Goal: Transaction & Acquisition: Purchase product/service

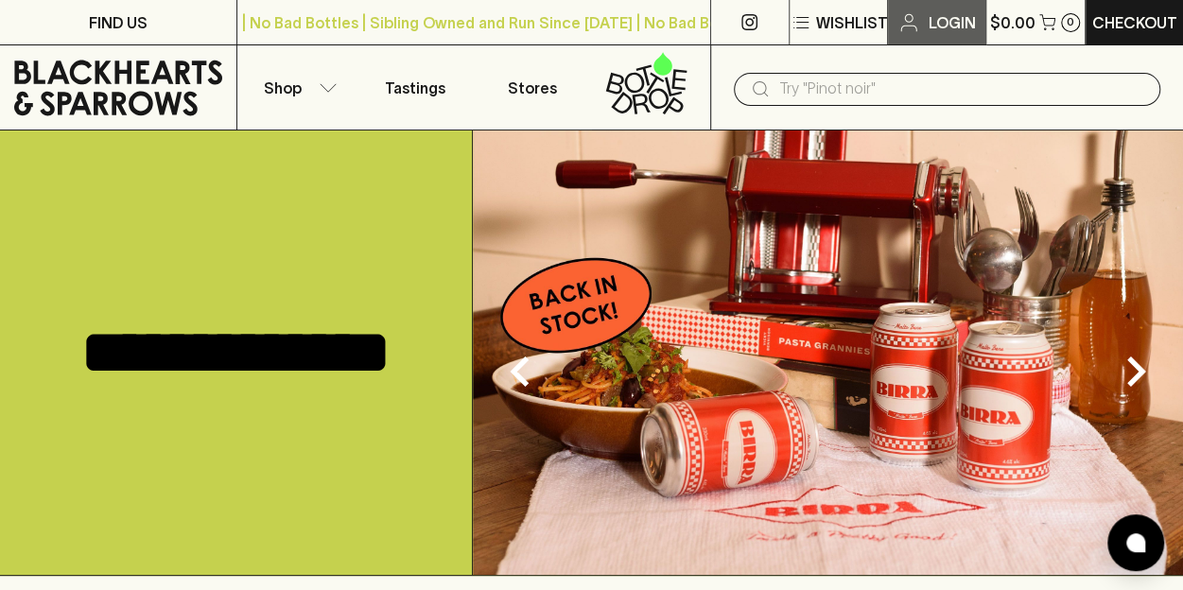
click at [930, 29] on p "Login" at bounding box center [950, 22] width 47 height 23
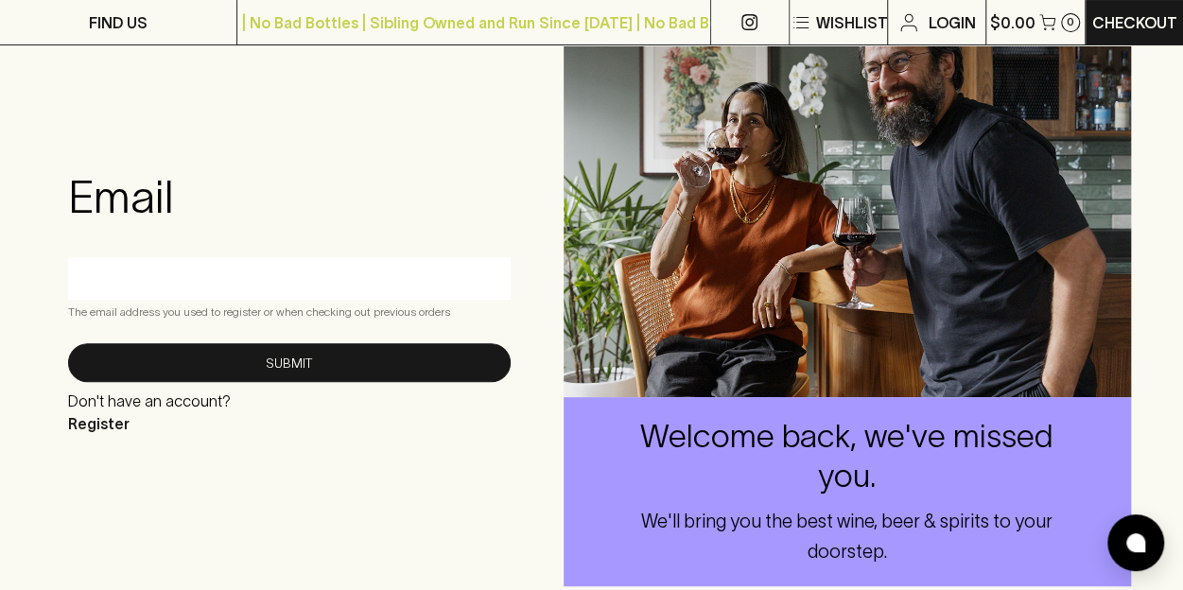
scroll to position [154, 0]
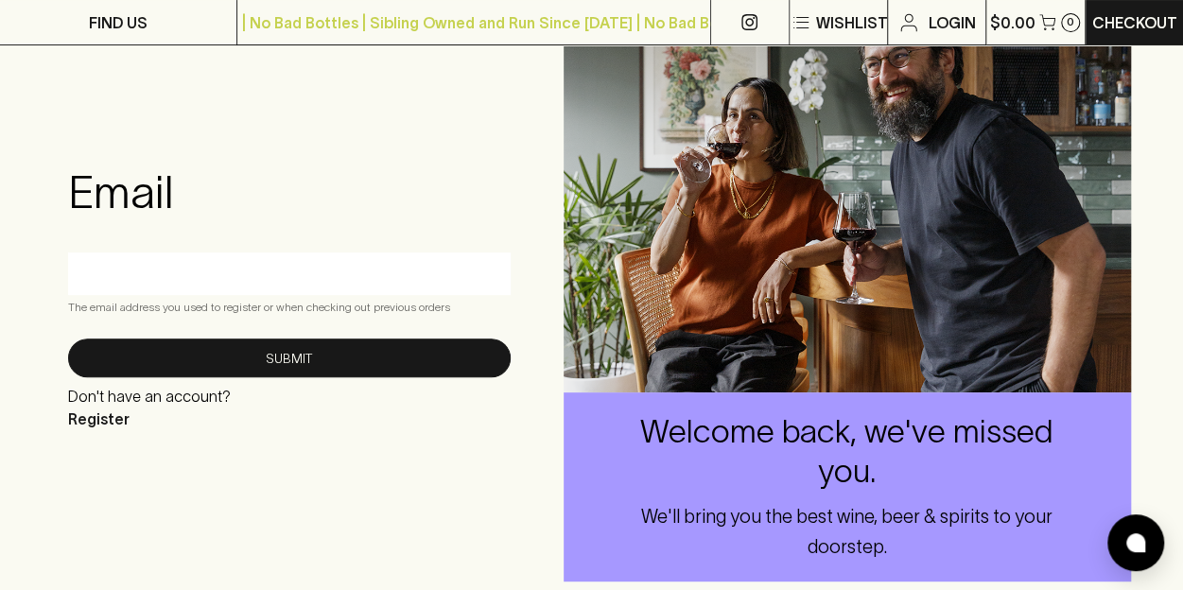
click at [395, 269] on input "text" at bounding box center [289, 273] width 414 height 30
type input "[PERSON_NAME][EMAIL_ADDRESS][PERSON_NAME][DOMAIN_NAME]"
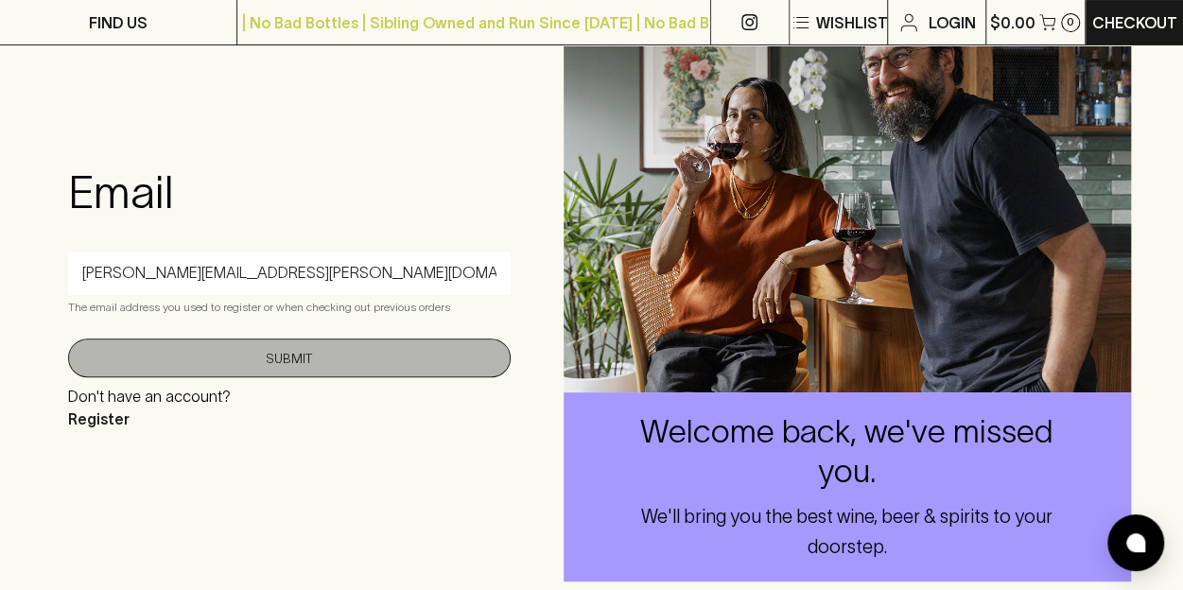
click at [316, 355] on button "Submit" at bounding box center [289, 357] width 442 height 39
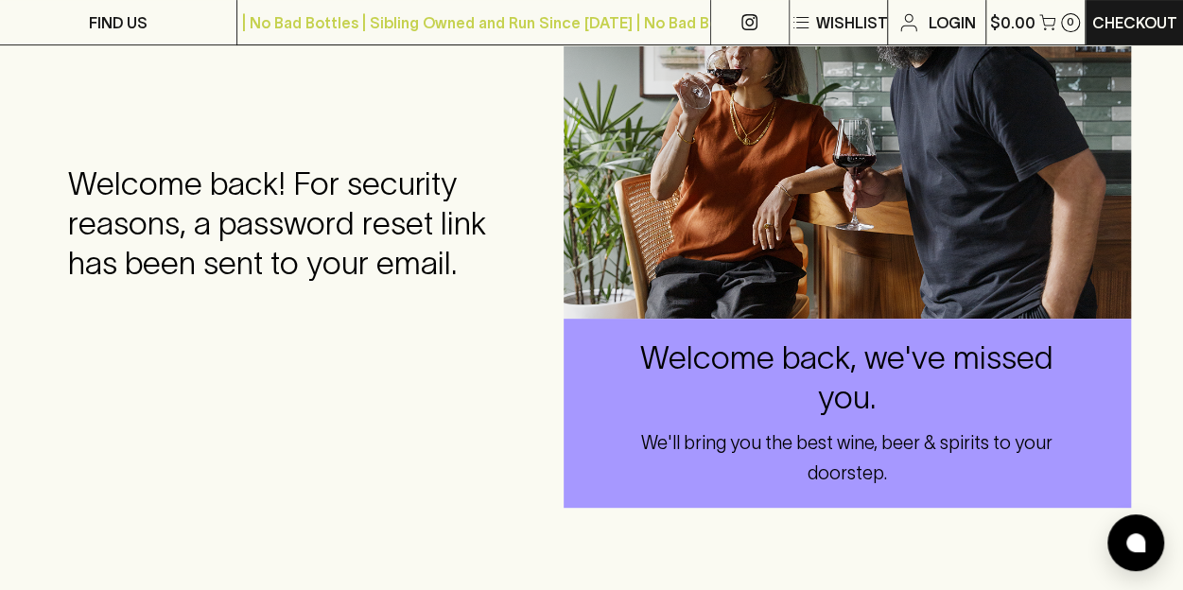
scroll to position [0, 0]
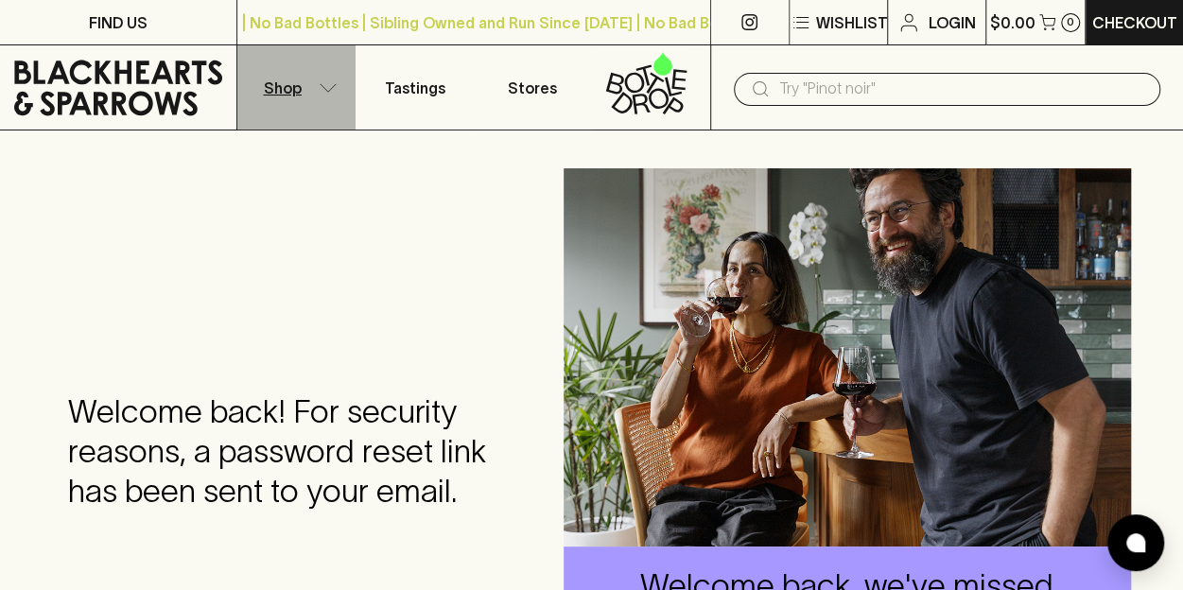
click at [333, 92] on icon "button" at bounding box center [328, 87] width 19 height 9
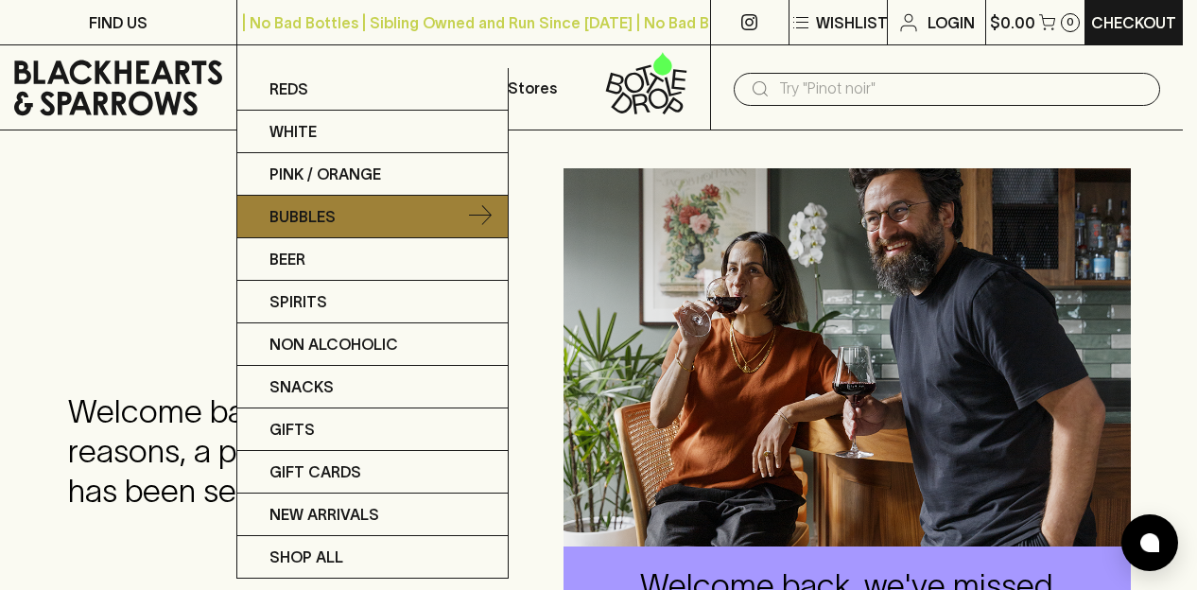
click at [333, 223] on p "Bubbles" at bounding box center [302, 216] width 66 height 23
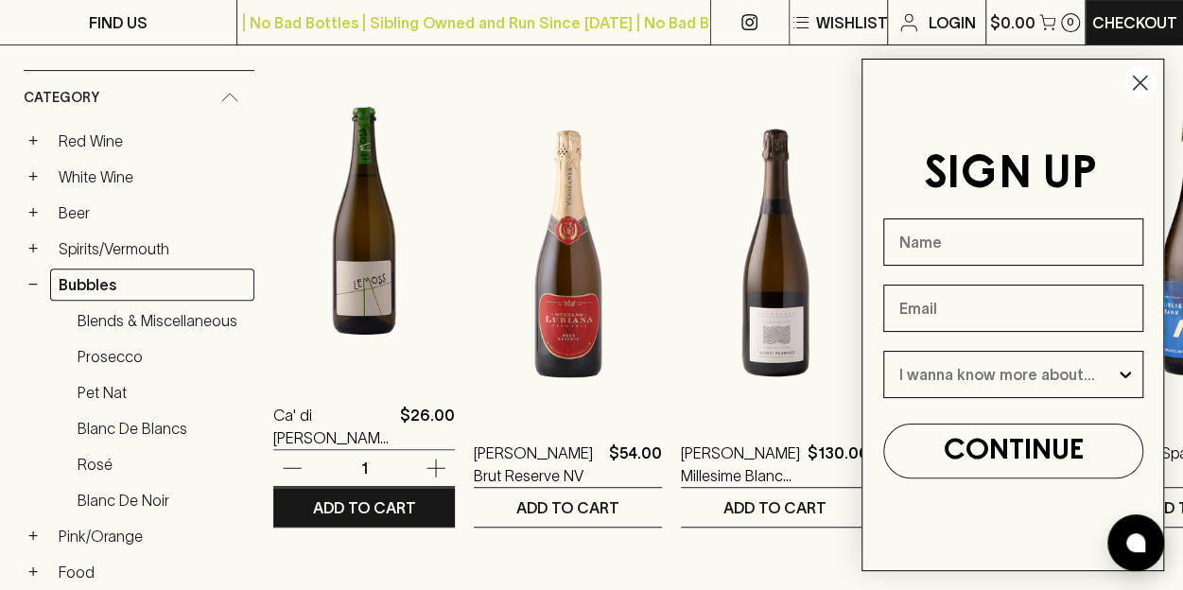
scroll to position [343, 0]
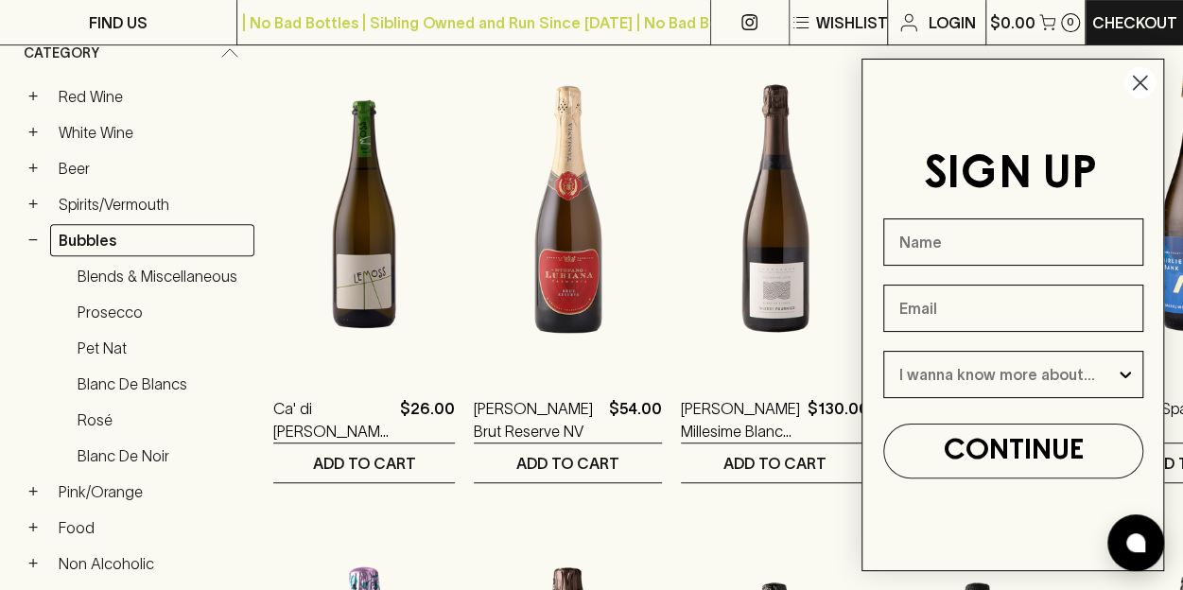
click at [1135, 83] on circle "Close dialog" at bounding box center [1139, 82] width 31 height 31
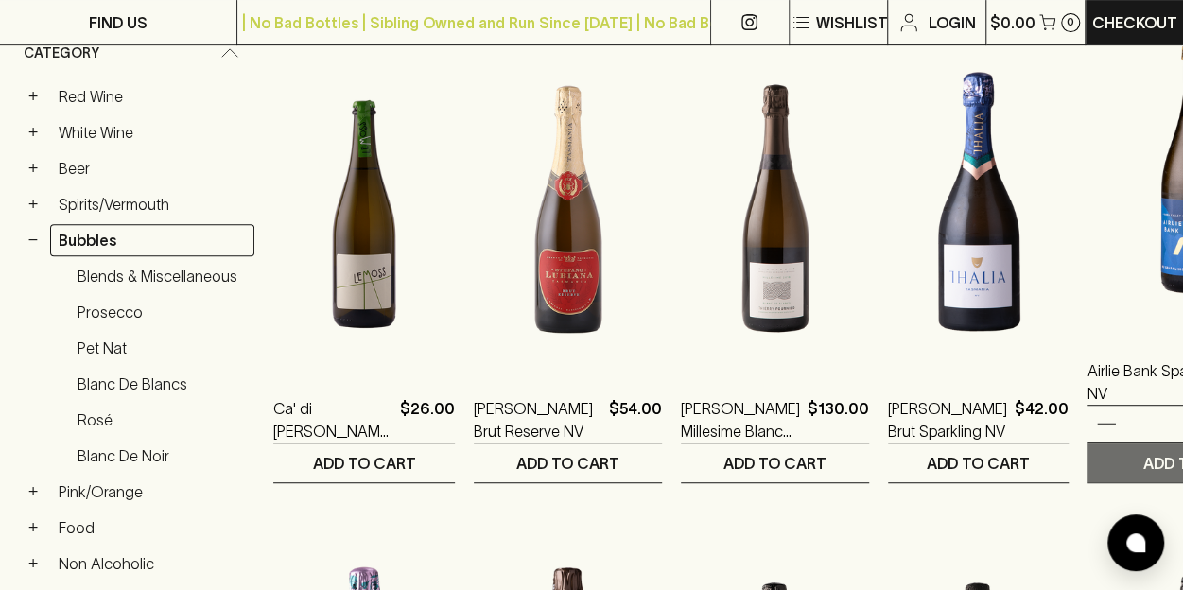
click at [1143, 464] on p "ADD TO CART" at bounding box center [1194, 463] width 103 height 23
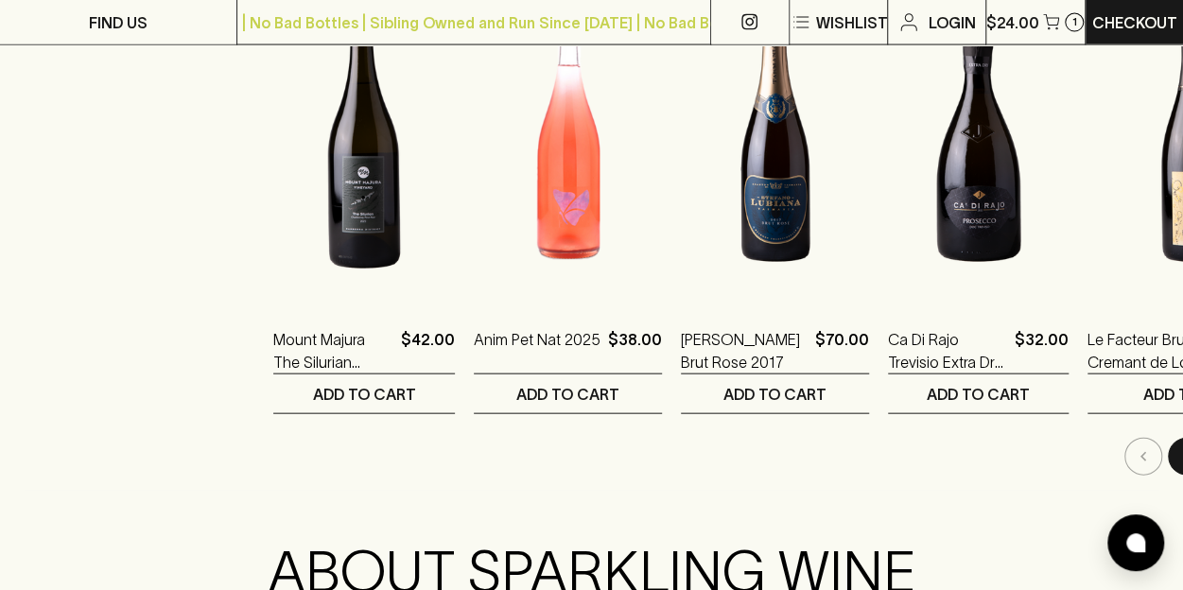
scroll to position [1902, 0]
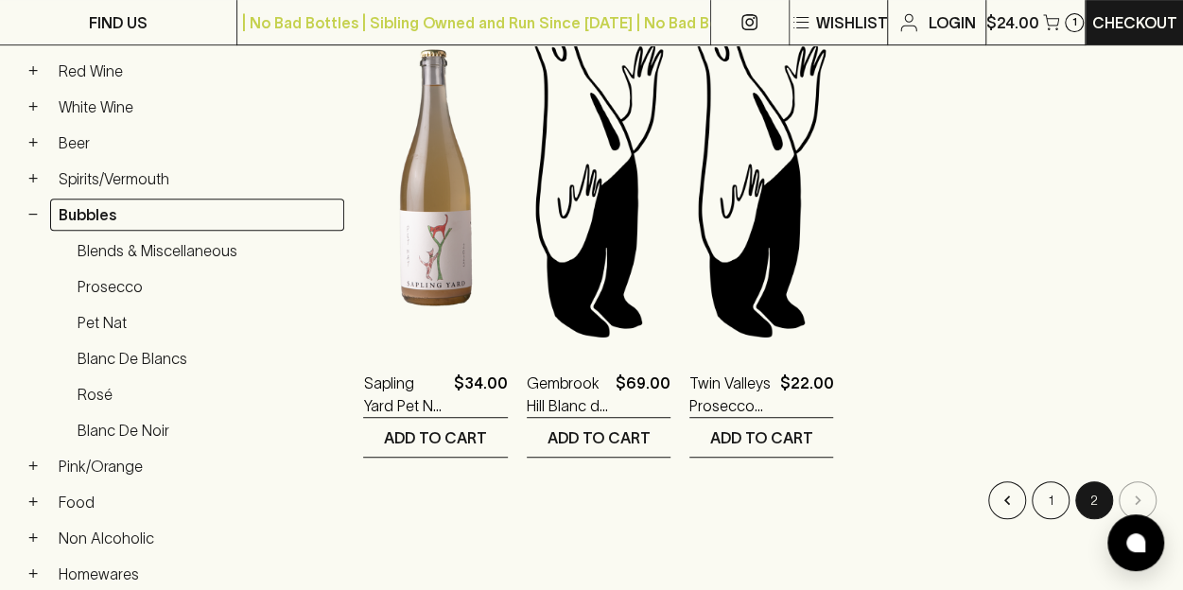
scroll to position [372, 0]
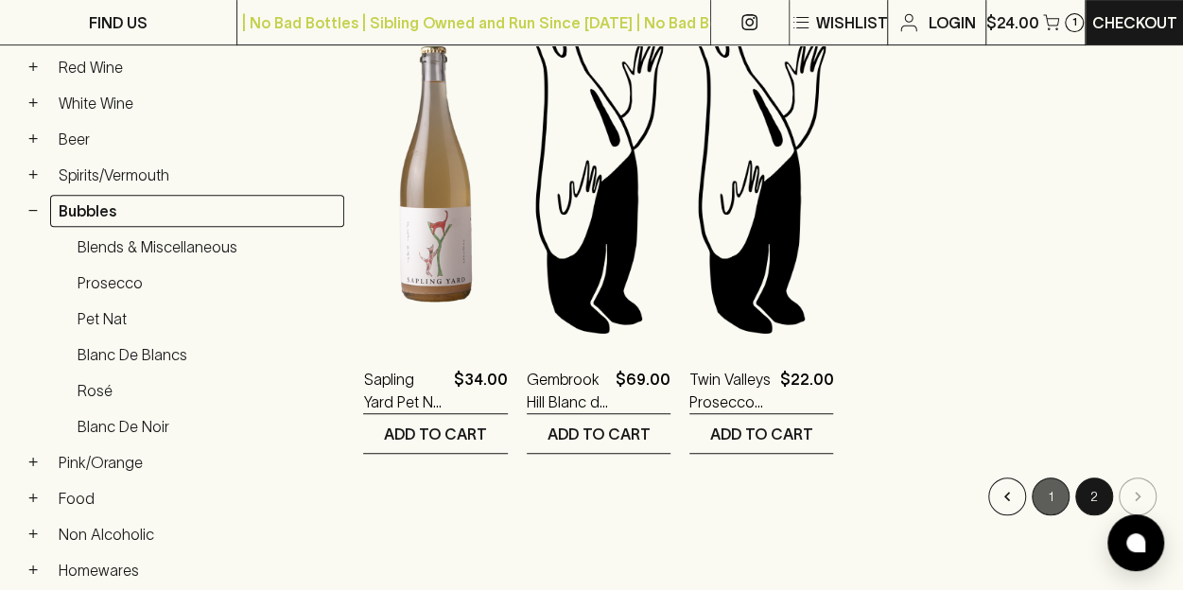
click at [1055, 487] on button "1" at bounding box center [1050, 496] width 38 height 38
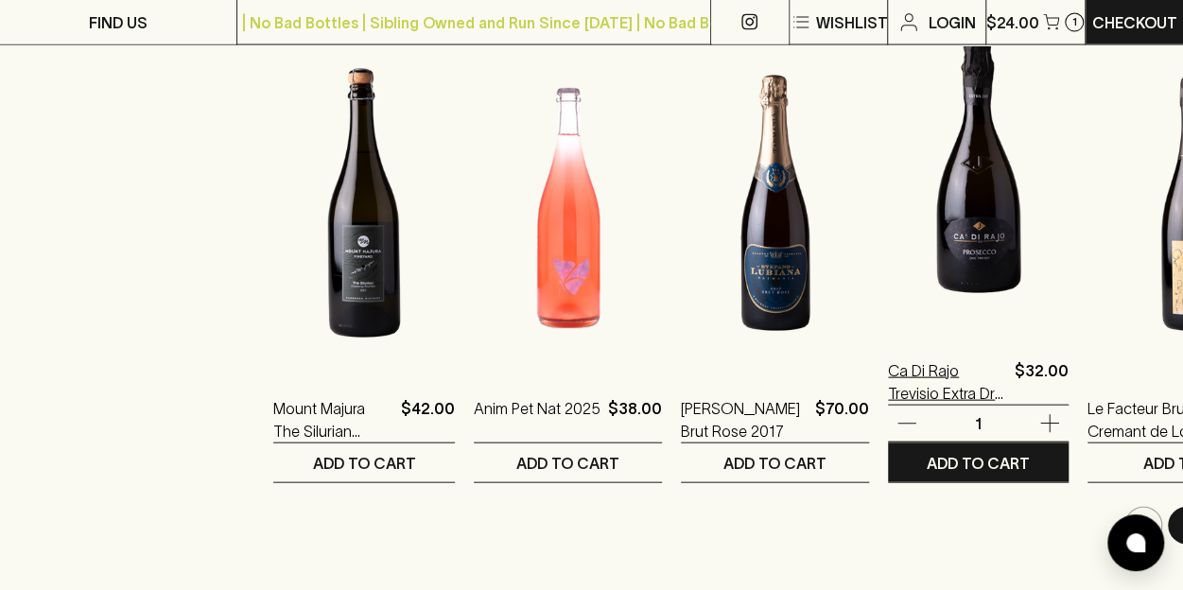
scroll to position [1850, 0]
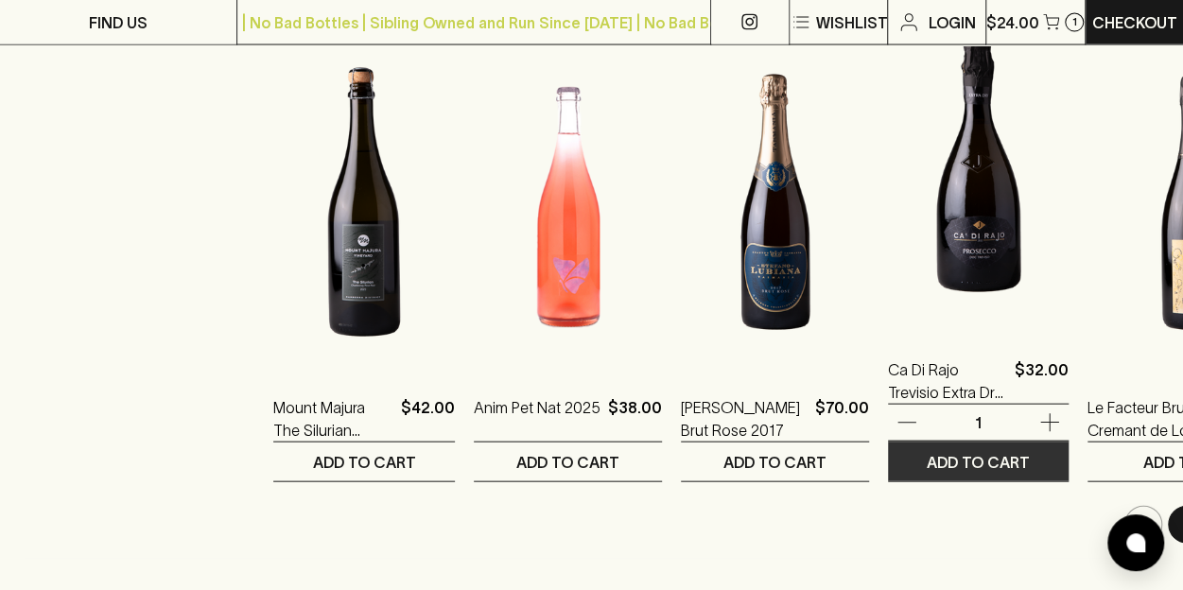
click at [926, 462] on p "ADD TO CART" at bounding box center [977, 462] width 103 height 23
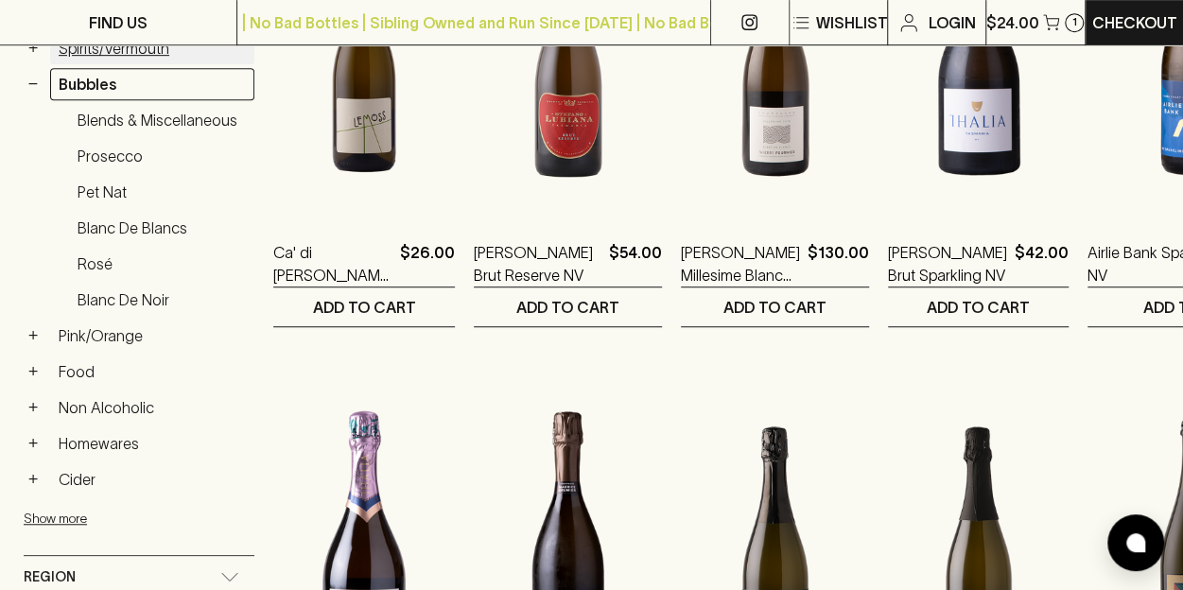
scroll to position [385, 0]
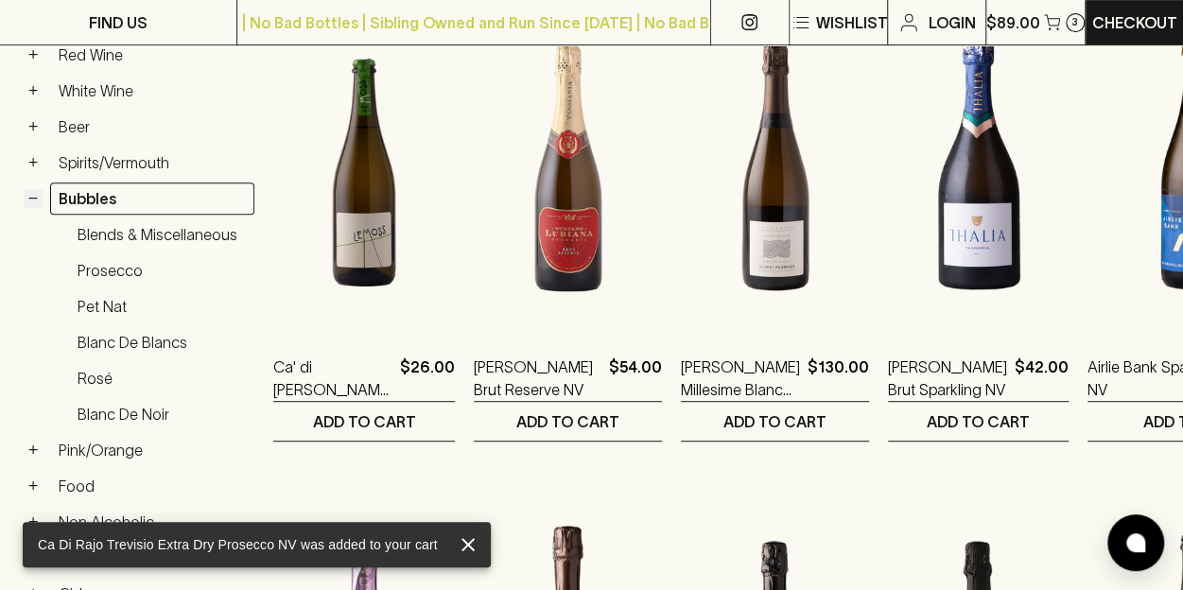
click at [36, 196] on button "−" at bounding box center [33, 198] width 19 height 19
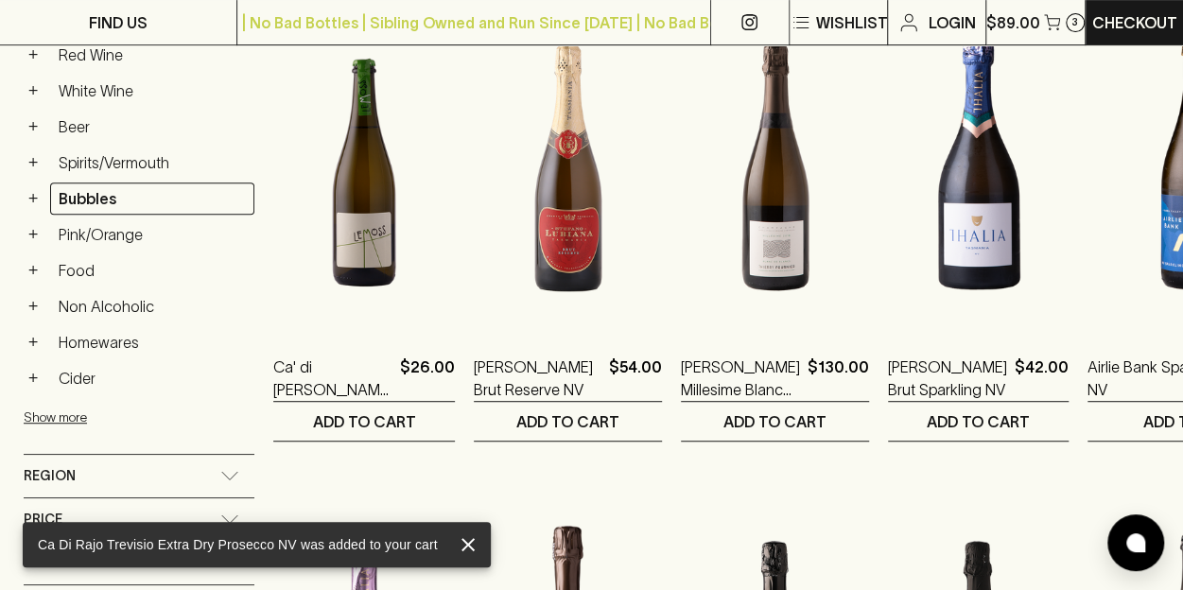
click at [24, 88] on button "+" at bounding box center [33, 90] width 19 height 19
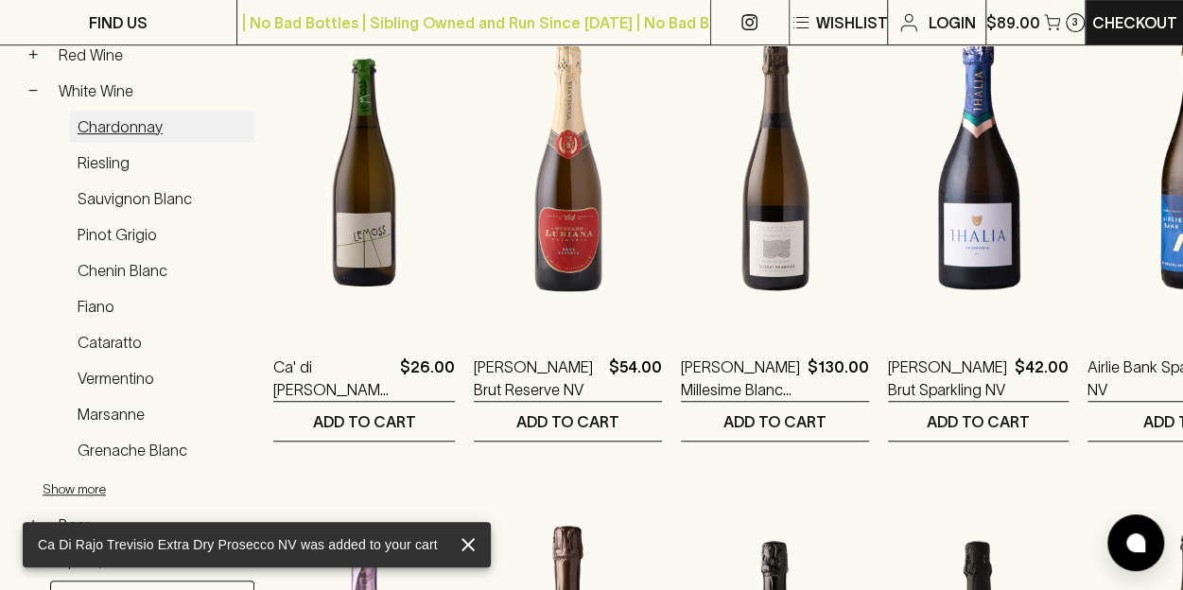
click at [113, 124] on link "Chardonnay" at bounding box center [161, 127] width 185 height 32
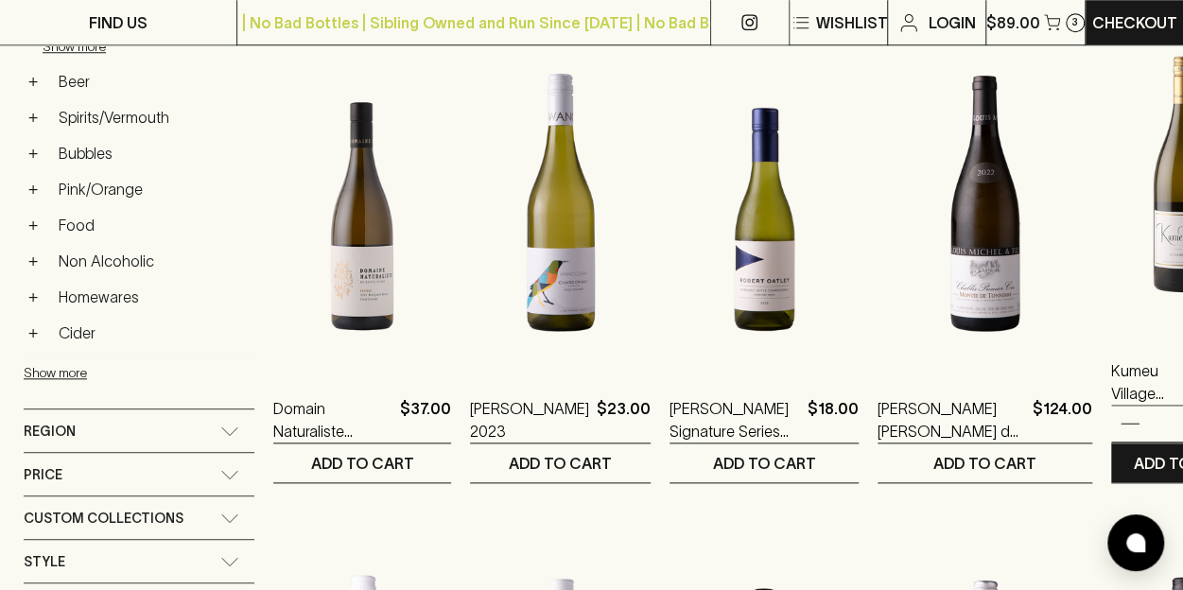
scroll to position [845, 0]
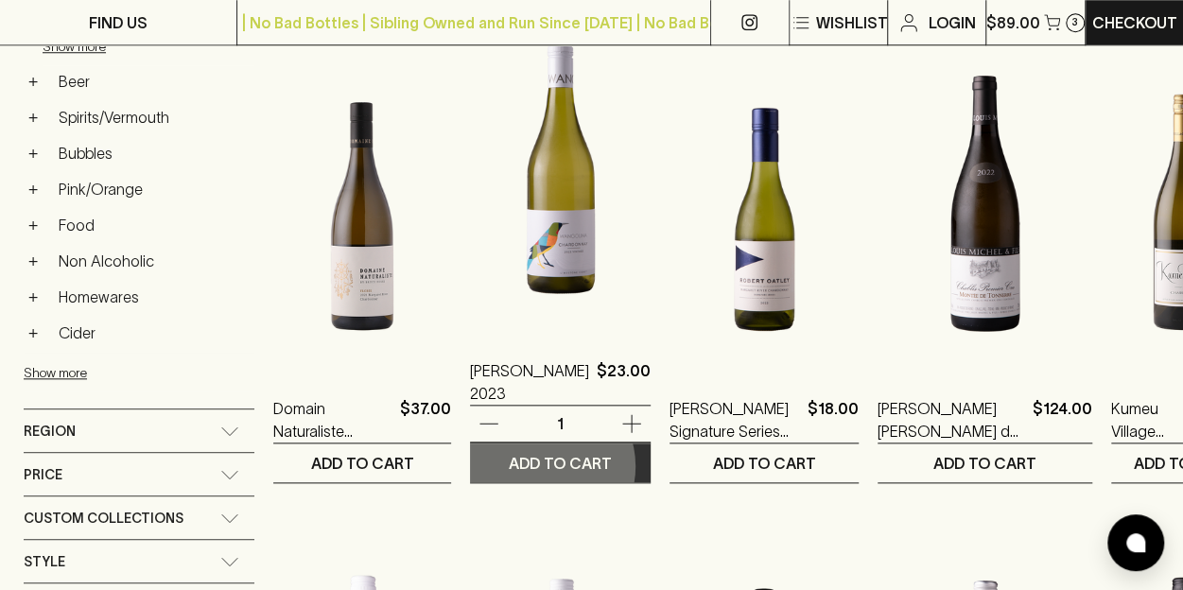
click at [526, 463] on p "ADD TO CART" at bounding box center [560, 463] width 103 height 23
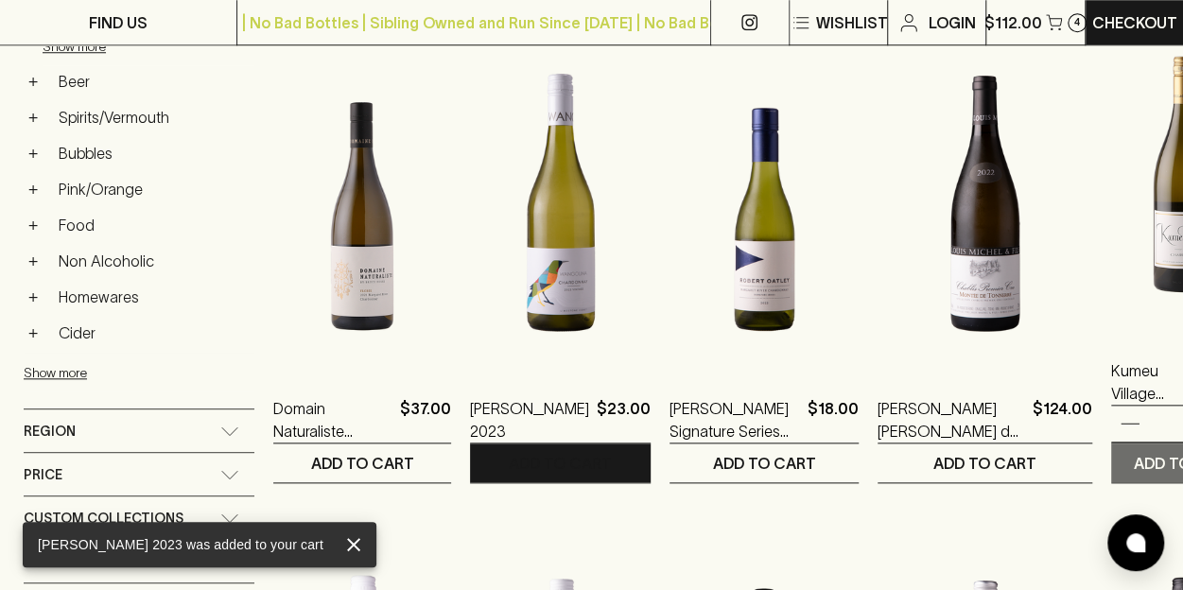
click at [1134, 466] on p "ADD TO CART" at bounding box center [1185, 463] width 103 height 23
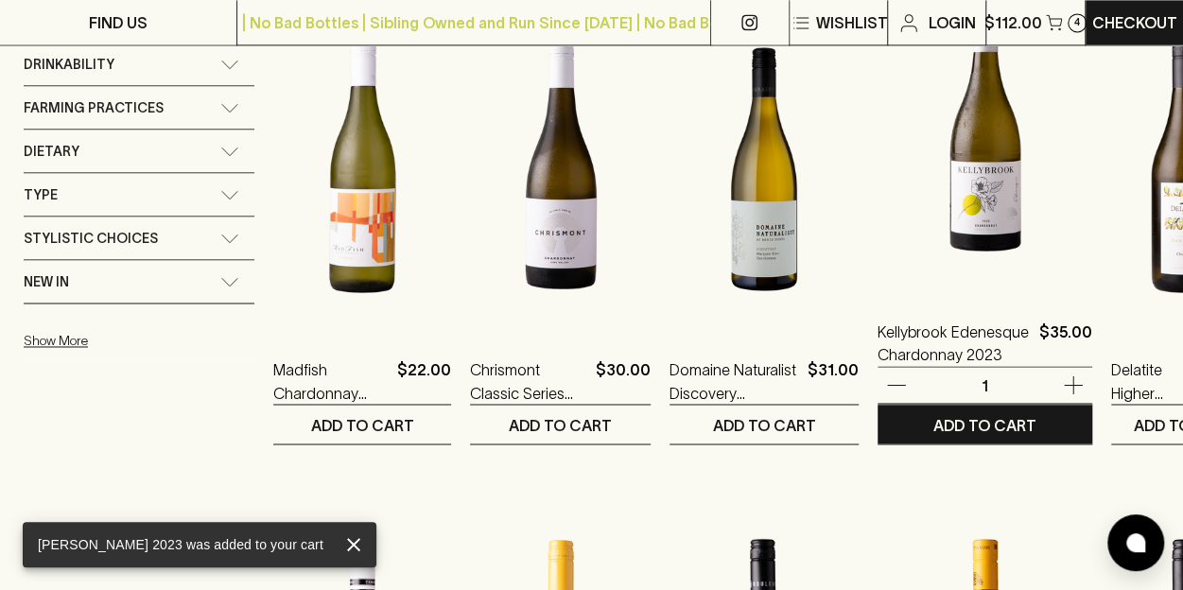
scroll to position [1395, 0]
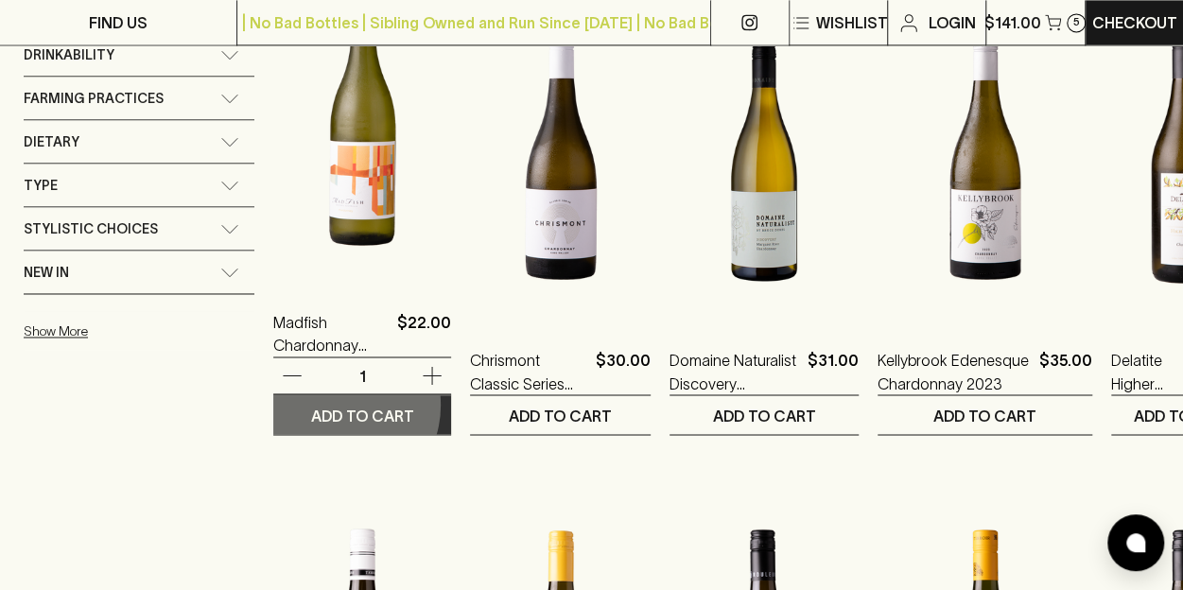
click at [335, 404] on p "ADD TO CART" at bounding box center [362, 415] width 103 height 23
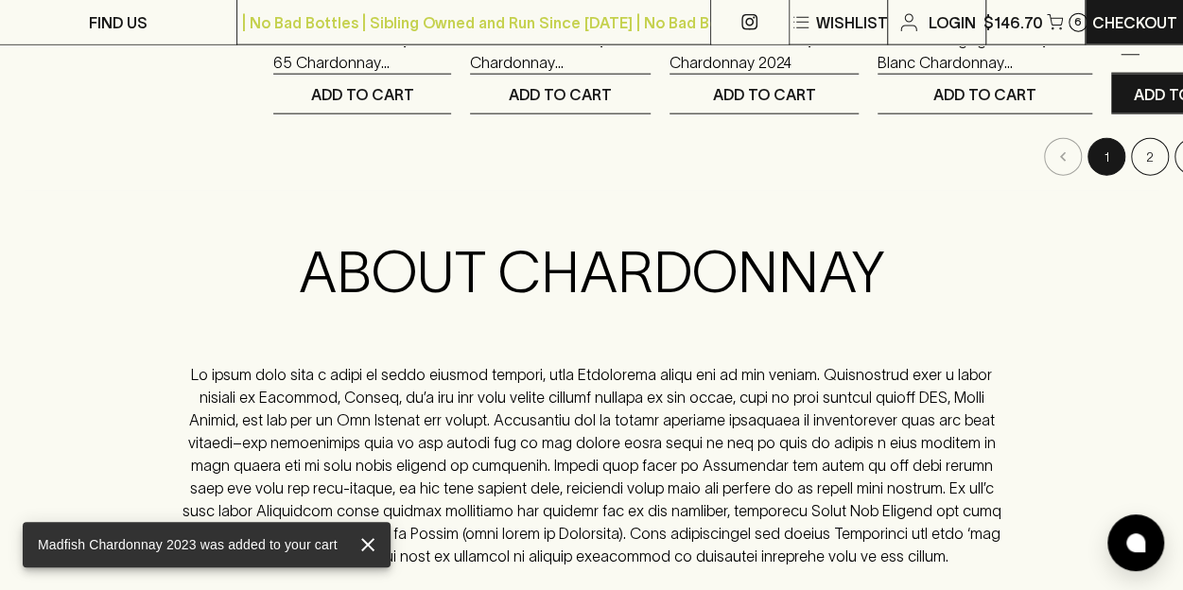
scroll to position [2220, 0]
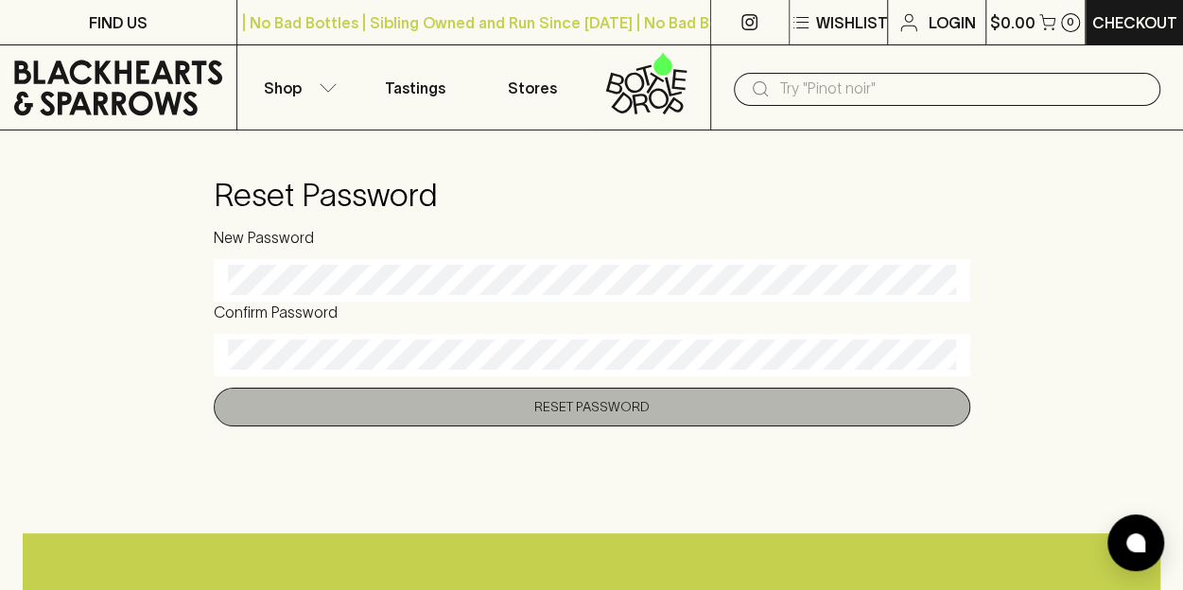
click at [500, 410] on button "Reset Password" at bounding box center [592, 407] width 756 height 39
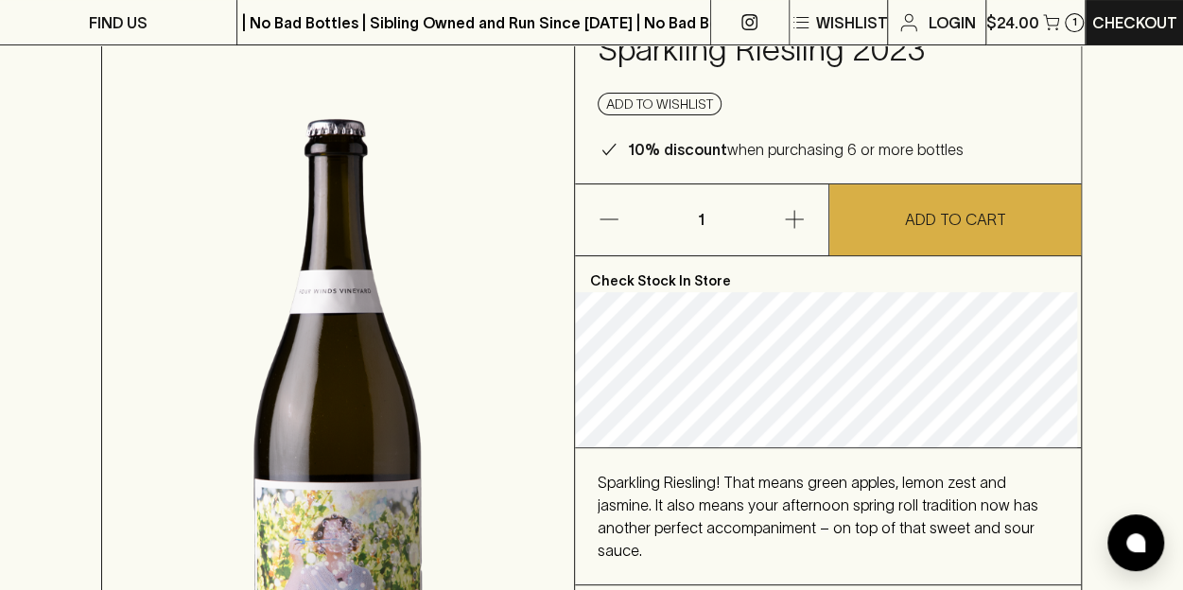
scroll to position [139, 0]
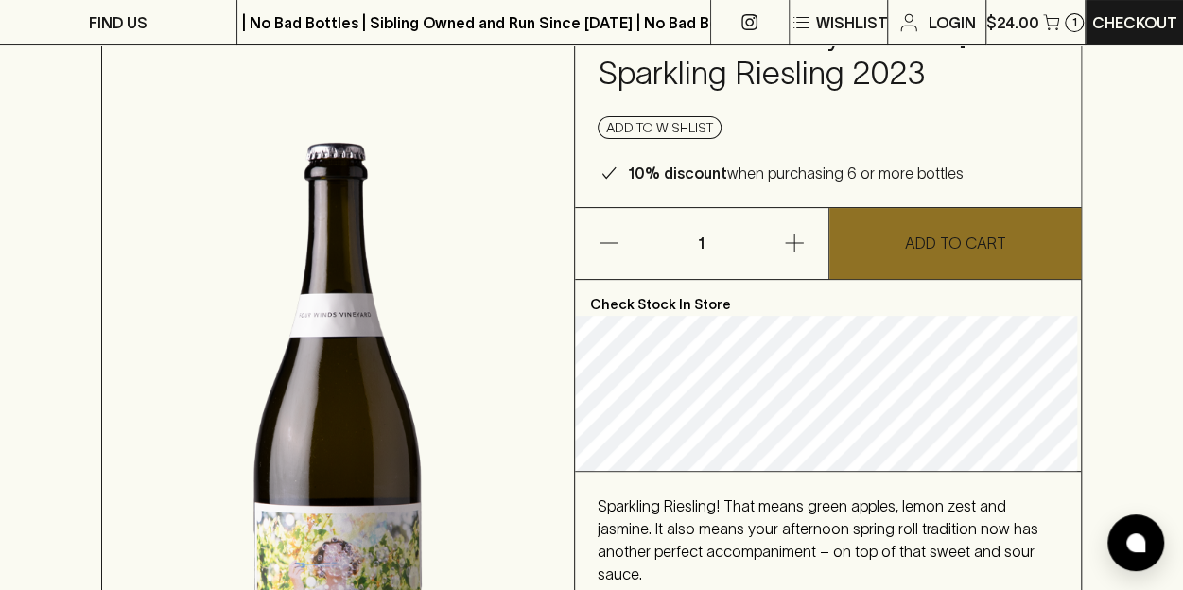
click at [964, 261] on button "ADD TO CART" at bounding box center [955, 243] width 252 height 71
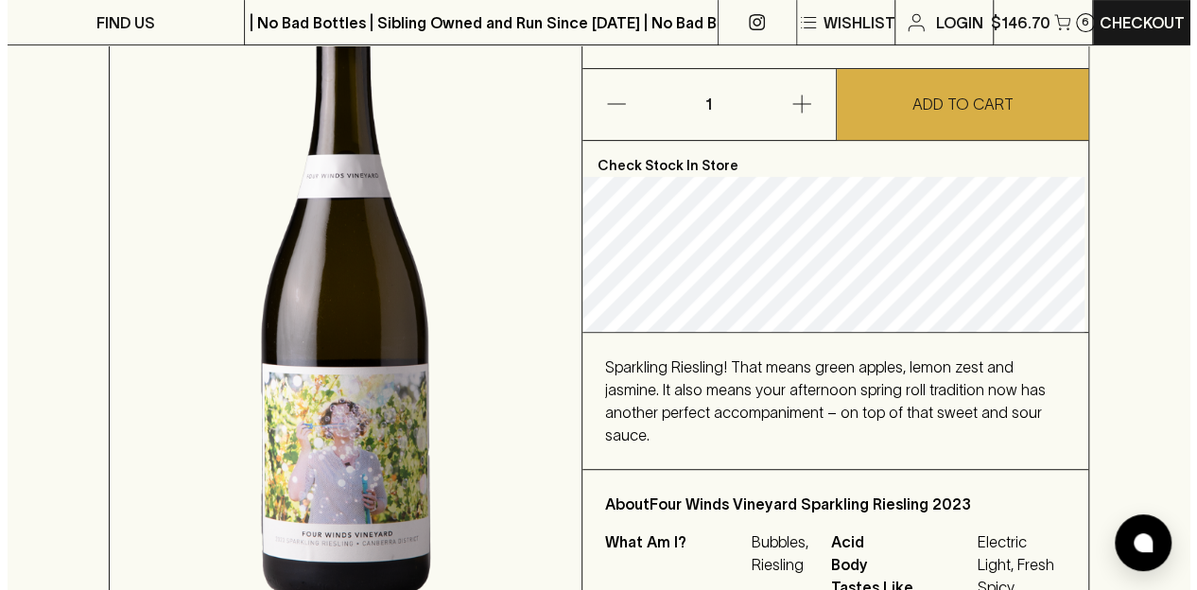
scroll to position [279, 0]
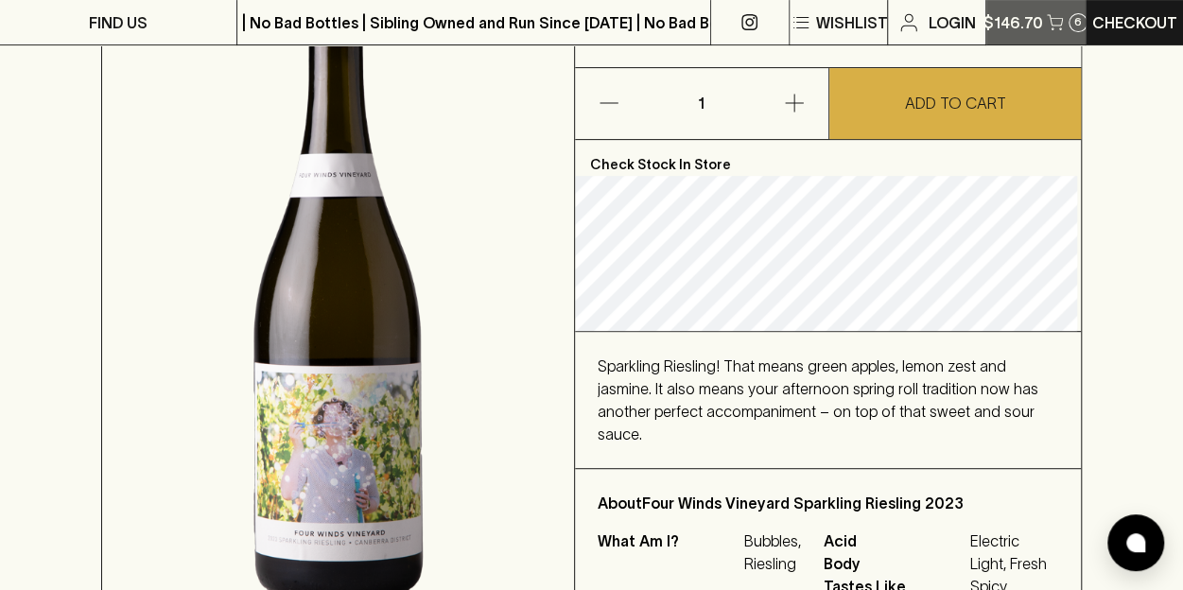
click at [1029, 15] on p "$146.70" at bounding box center [1013, 22] width 60 height 23
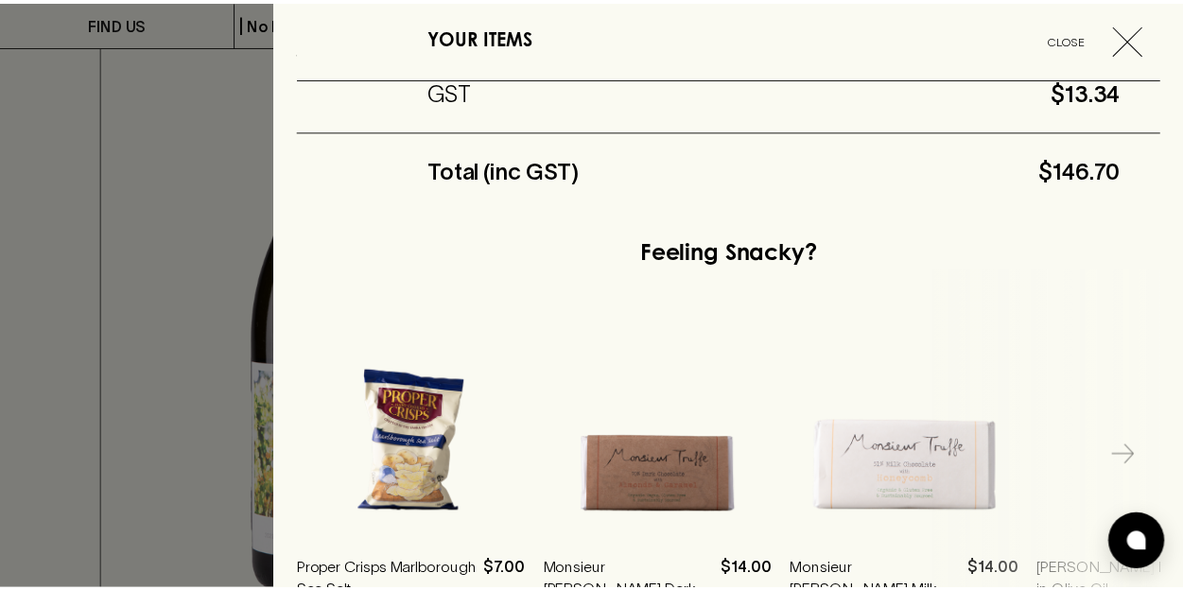
scroll to position [1242, 0]
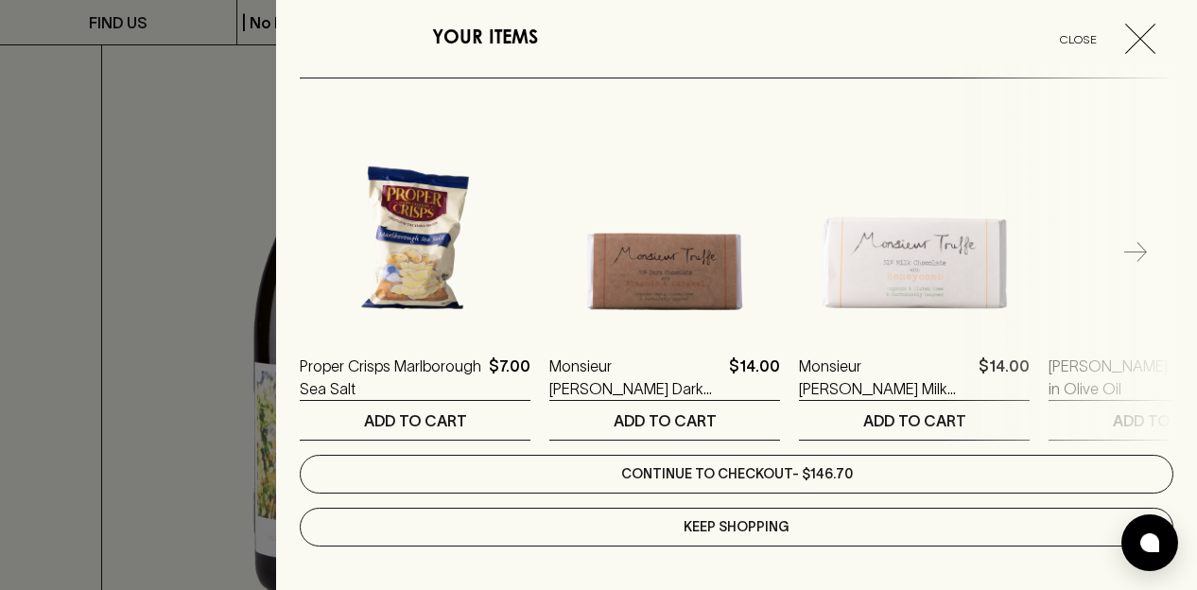
click at [645, 471] on link "Continue to checkout - $146.70" at bounding box center [737, 474] width 874 height 39
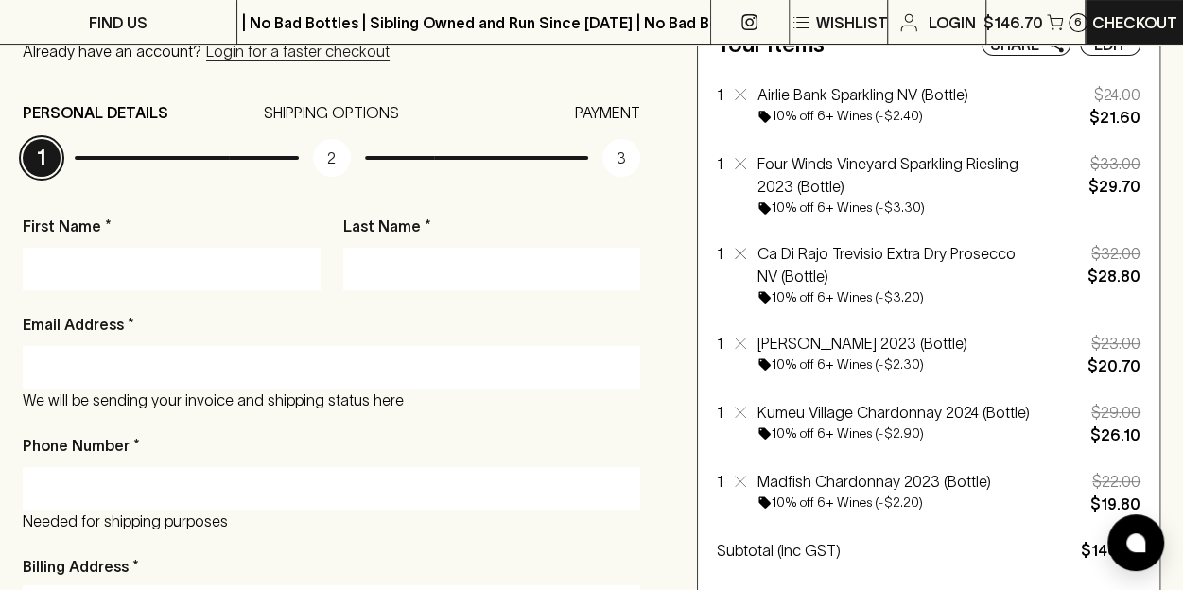
scroll to position [210, 0]
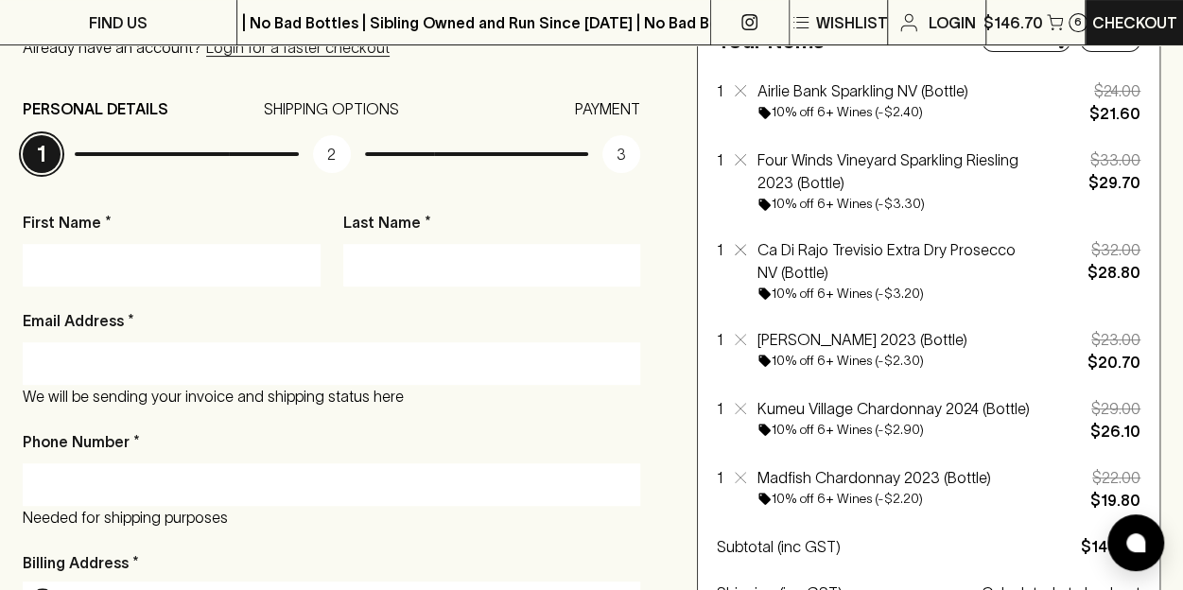
click at [200, 257] on input "First Name *" at bounding box center [171, 265] width 269 height 30
click at [249, 260] on input "First Name *" at bounding box center [171, 265] width 269 height 30
type input "[PERSON_NAME]"
type input "[PERSON_NAME][EMAIL_ADDRESS][PERSON_NAME][DOMAIN_NAME]"
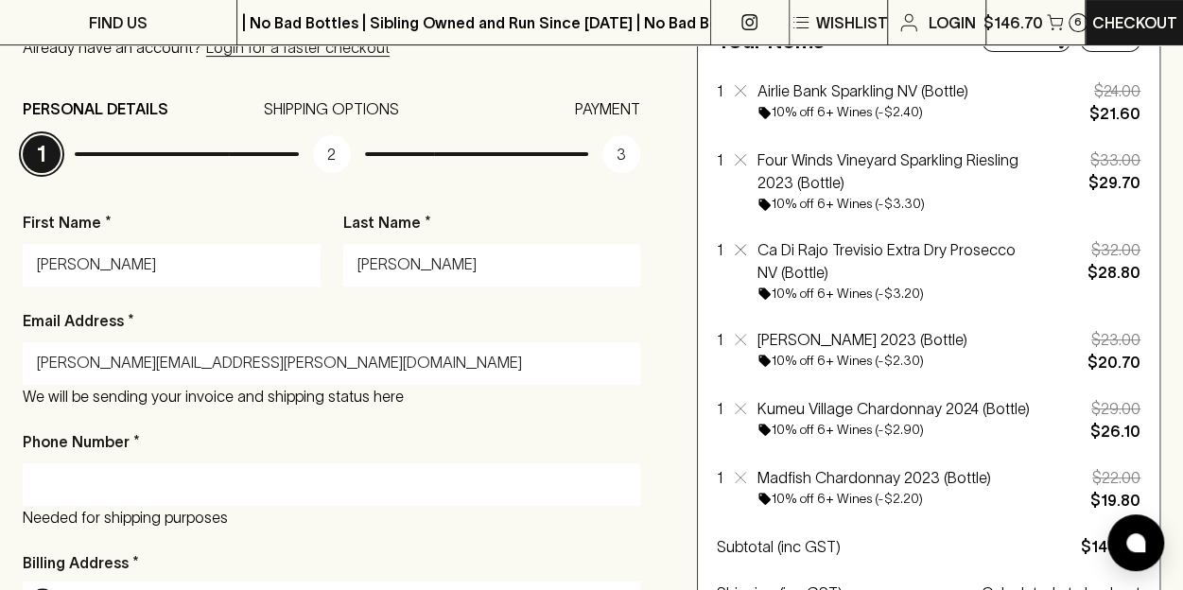
type input "0402305377"
type input "[STREET_ADDRESS][PERSON_NAME]"
type input "Footscray"
type input "3011"
type input "VIC"
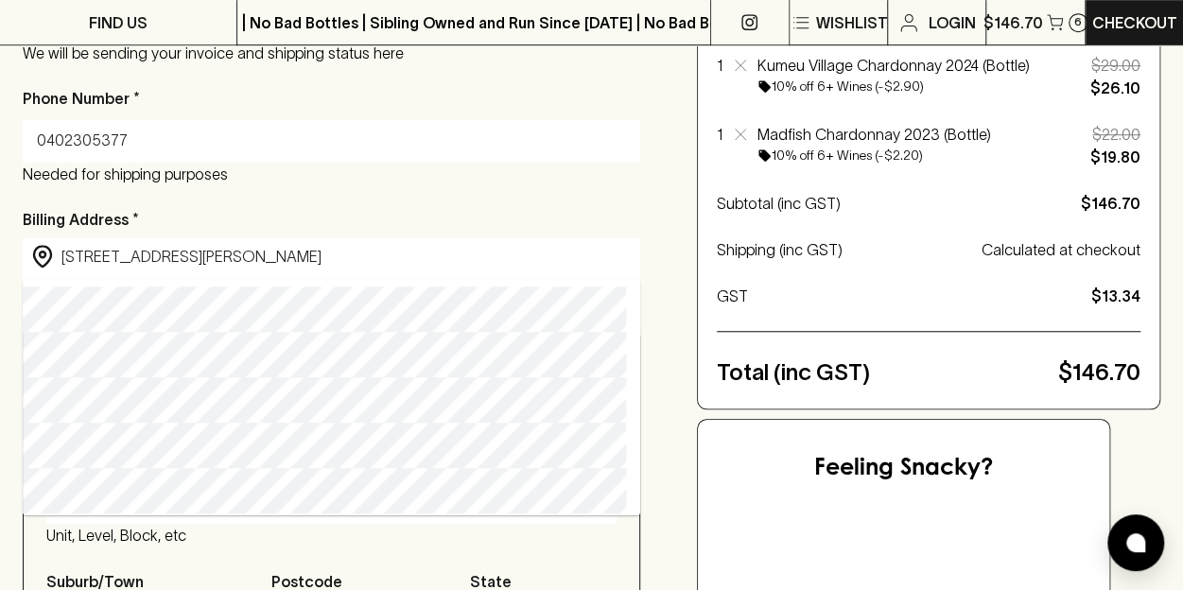
scroll to position [554, 0]
type input "145 Gordon Street, Footscray VIC, Australia"
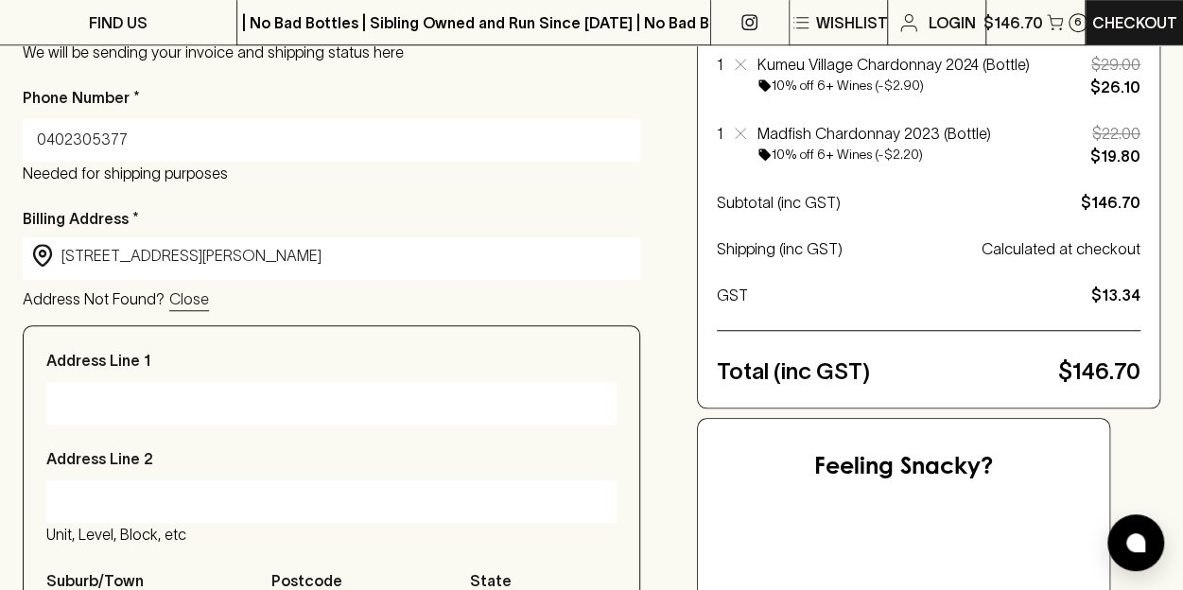
type input "145 Gordon Street"
type input "Victoria"
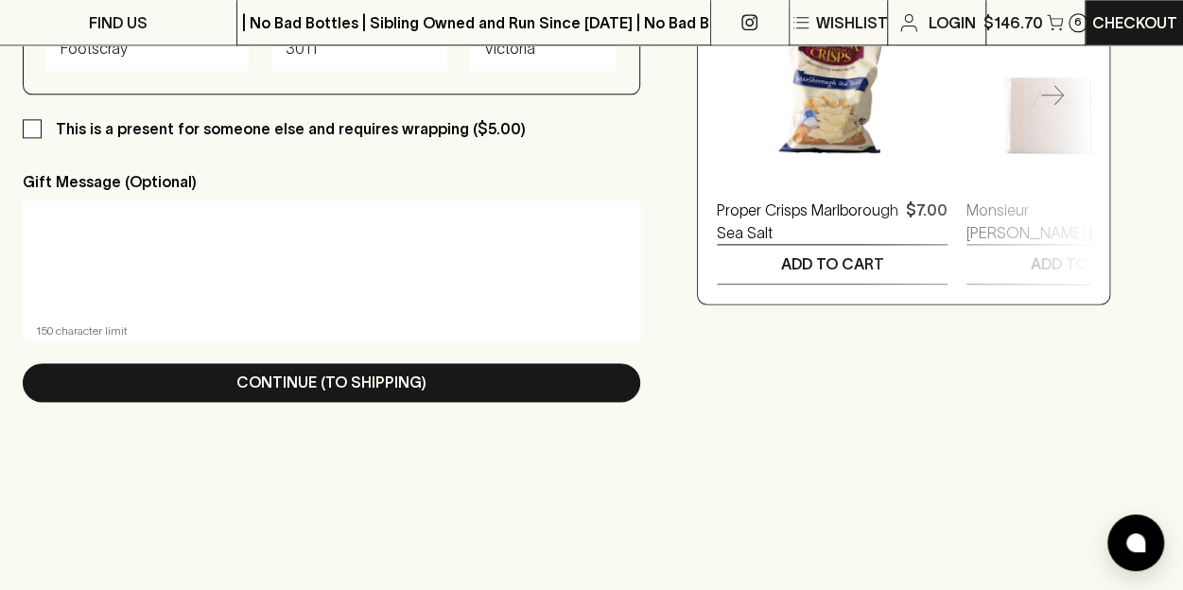
scroll to position [1129, 0]
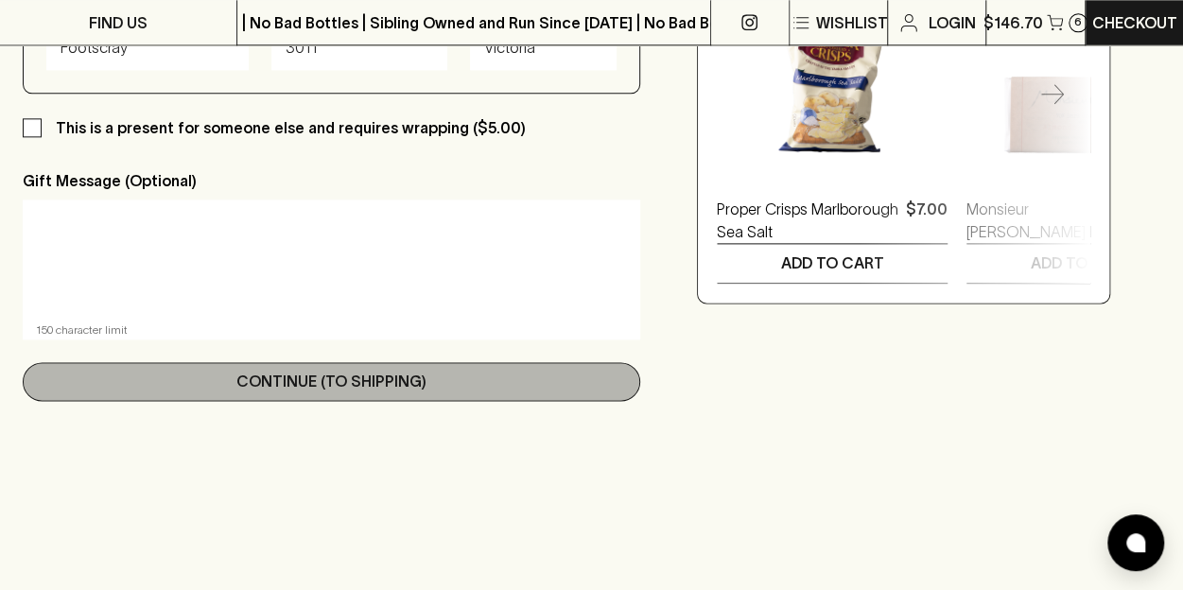
click at [281, 381] on p "Continue (To Shipping)" at bounding box center [331, 381] width 190 height 23
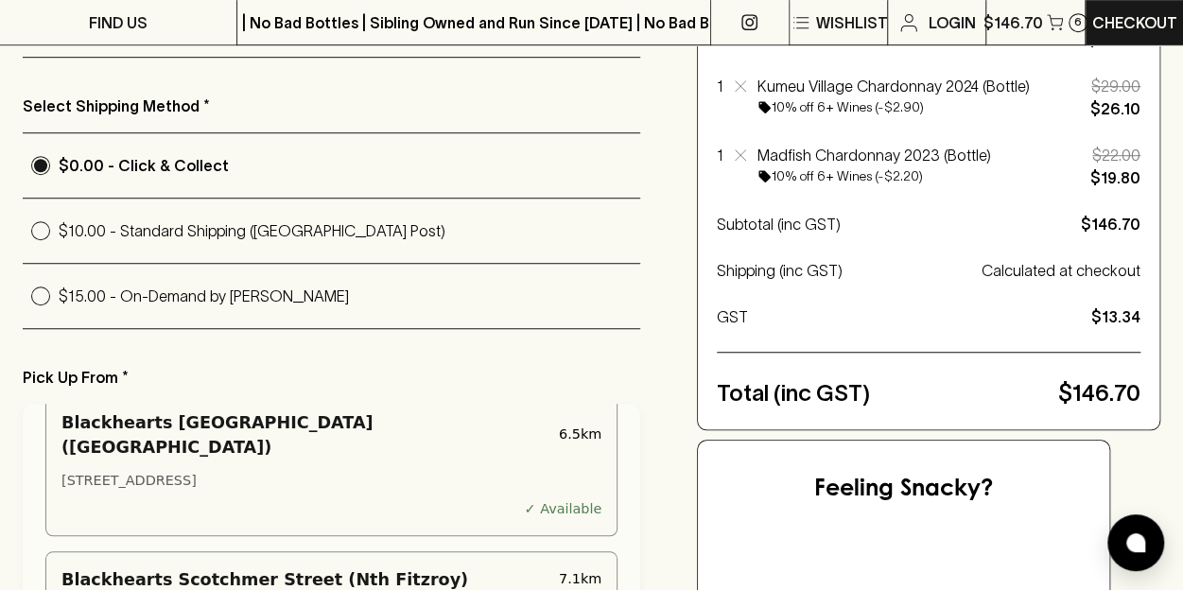
scroll to position [546, 0]
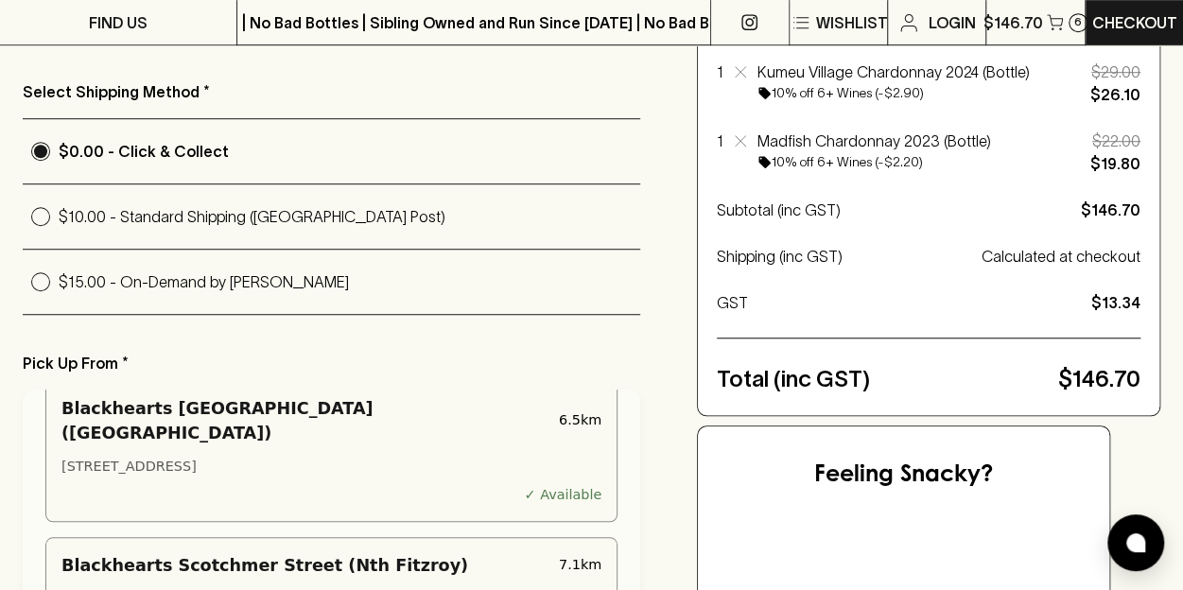
click at [221, 280] on p "$15.00 - On-Demand by Uber" at bounding box center [349, 281] width 581 height 23
click at [59, 280] on input "$15.00 - On-Demand by Uber" at bounding box center [41, 282] width 36 height 36
radio input "true"
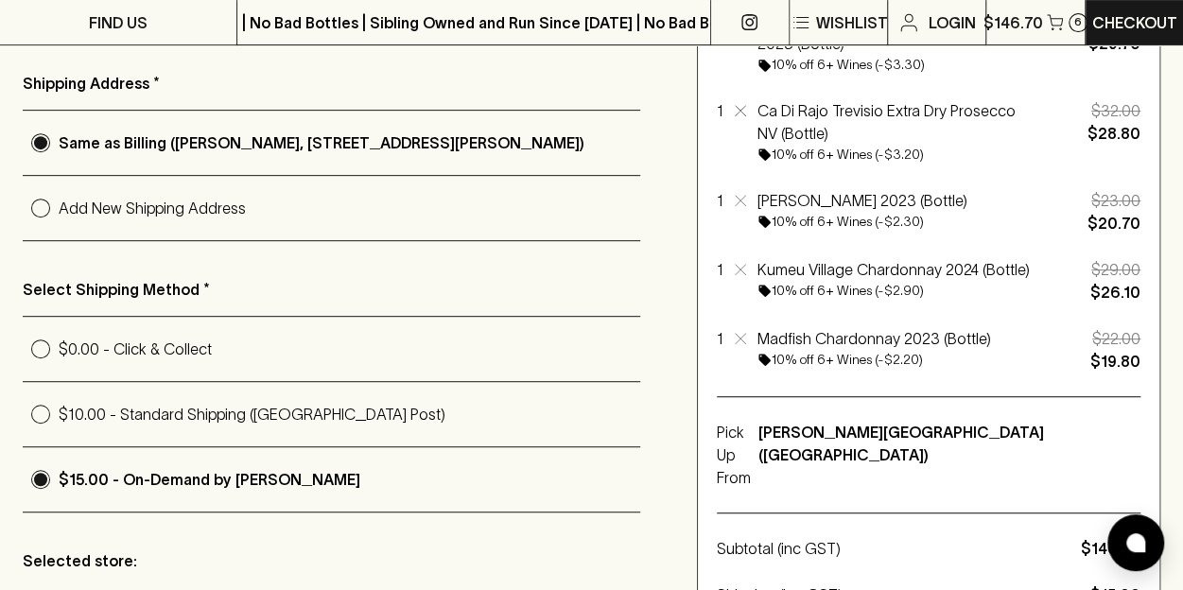
scroll to position [0, 0]
